Goal: Task Accomplishment & Management: Manage account settings

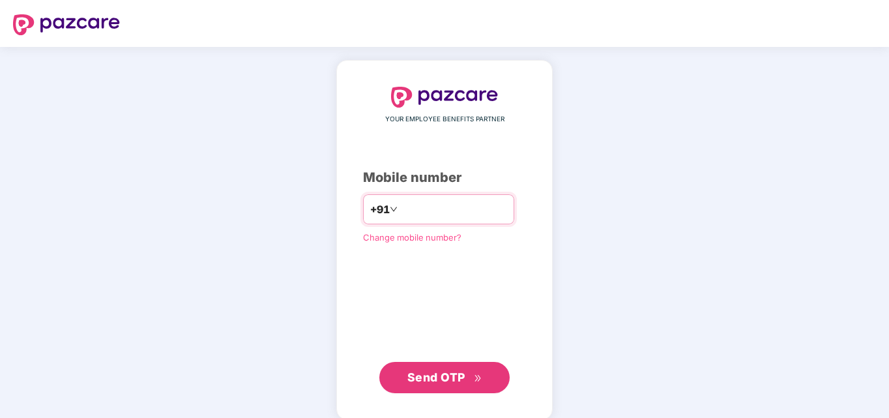
type input "**********"
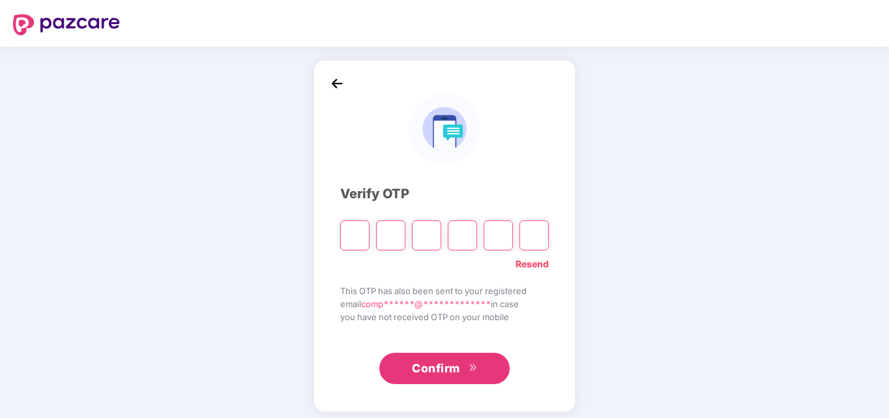
type input "*"
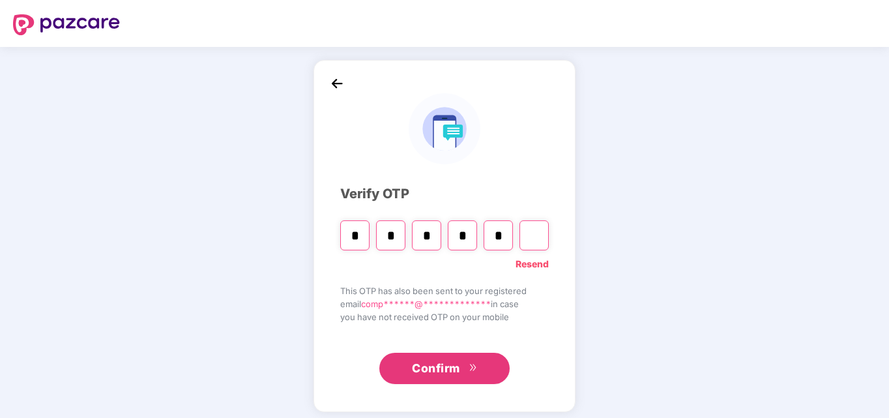
type input "*"
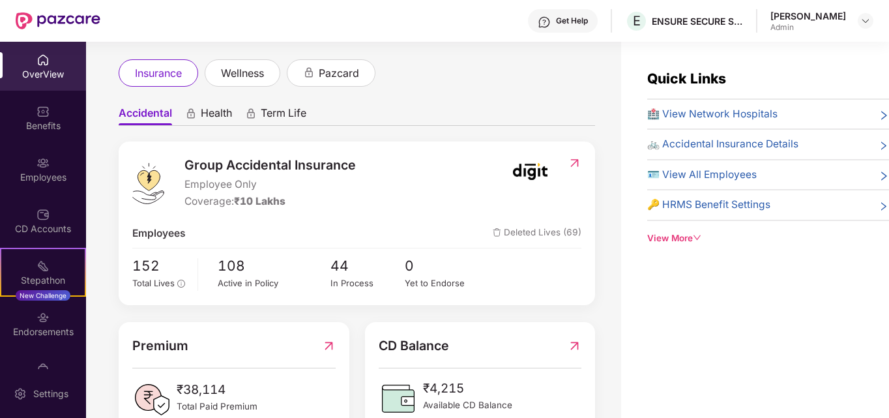
scroll to position [104, 0]
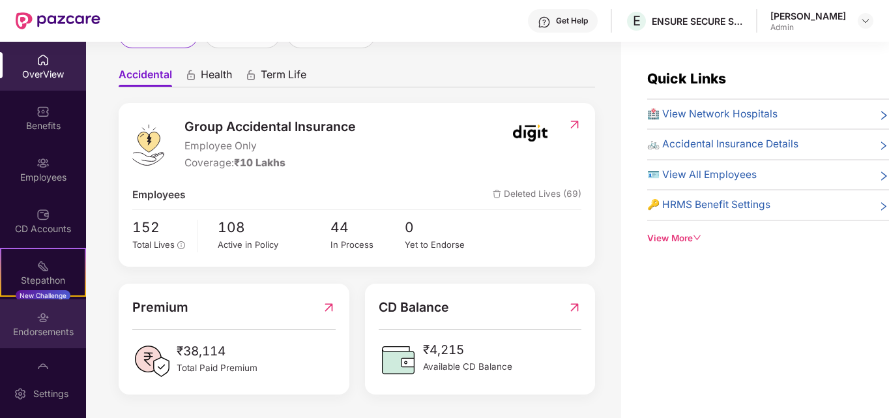
click at [44, 325] on div "Endorsements" at bounding box center [43, 331] width 86 height 13
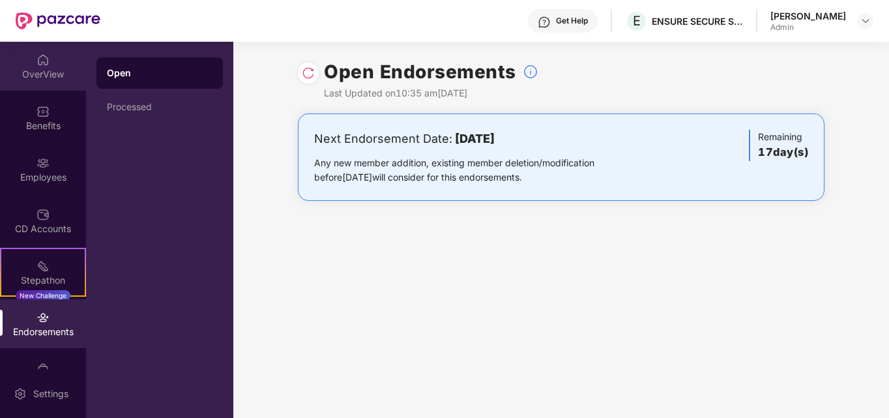
click at [36, 66] on div "OverView" at bounding box center [43, 66] width 86 height 49
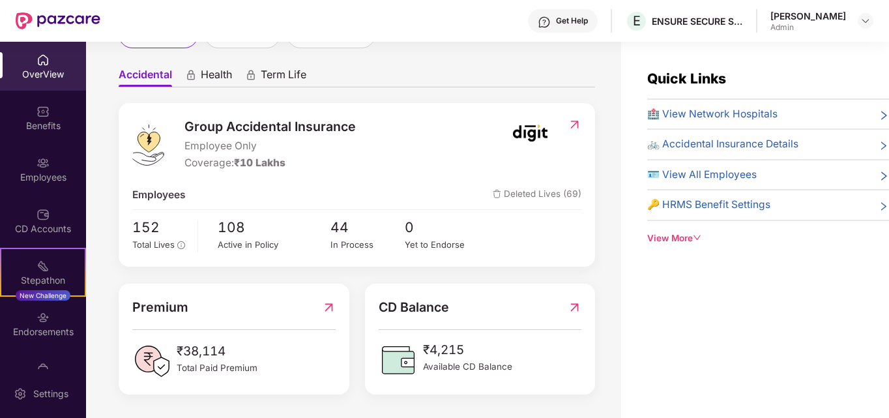
click at [443, 351] on span "₹4,215" at bounding box center [467, 350] width 89 height 20
click at [682, 177] on span "🪪 View All Employees" at bounding box center [701, 175] width 109 height 16
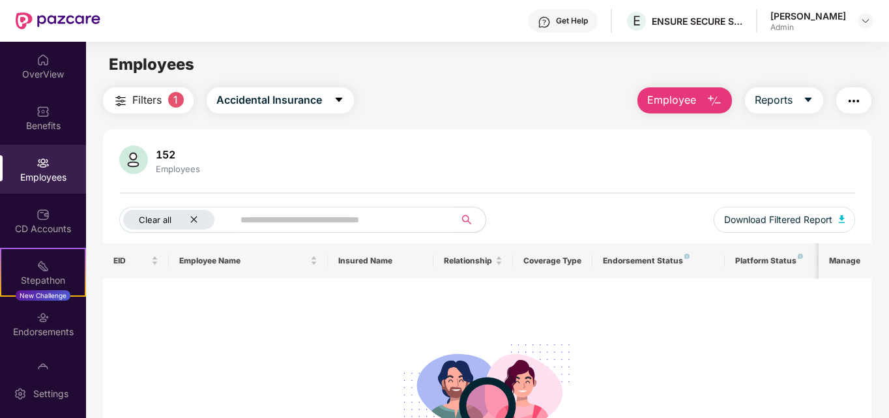
click at [196, 216] on icon "close" at bounding box center [194, 219] width 8 height 8
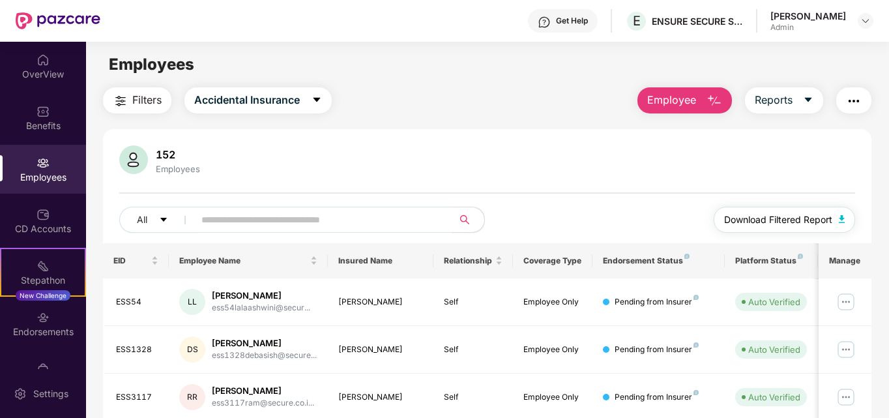
click at [775, 222] on span "Download Filtered Report" at bounding box center [778, 219] width 108 height 14
click at [38, 62] on img at bounding box center [42, 59] width 13 height 13
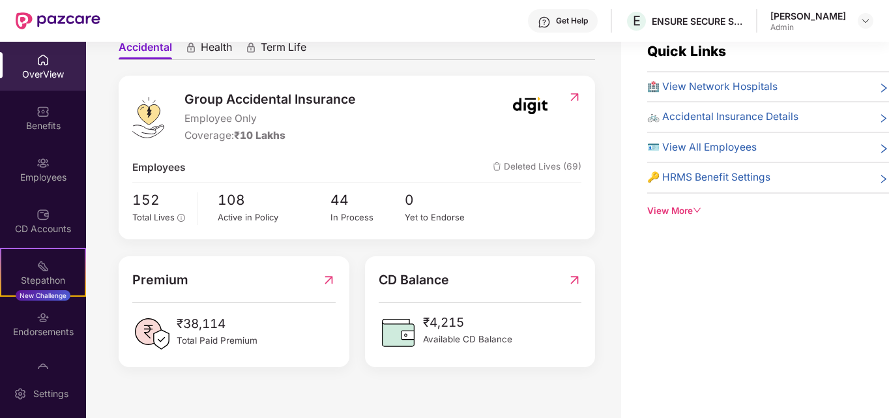
scroll to position [42, 0]
